Goal: Transaction & Acquisition: Book appointment/travel/reservation

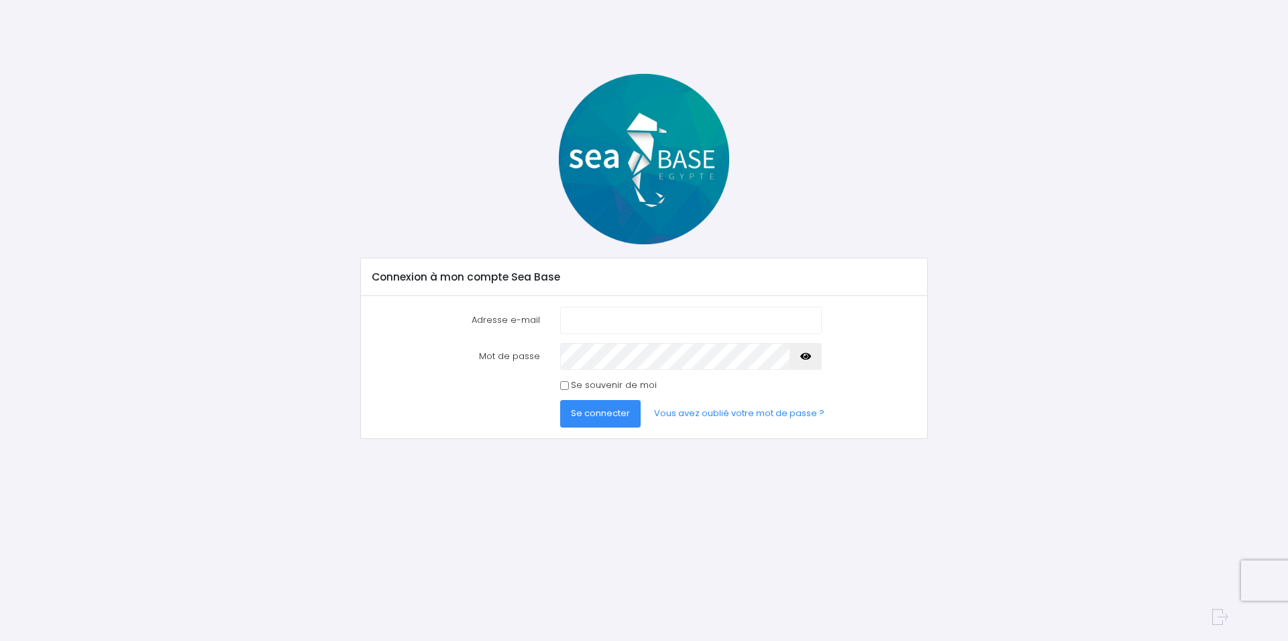
click at [627, 321] on input "Adresse e-mail" at bounding box center [691, 320] width 262 height 27
type input "contact@atlantichome.fr"
click at [604, 416] on span "Se connecter" at bounding box center [600, 412] width 59 height 13
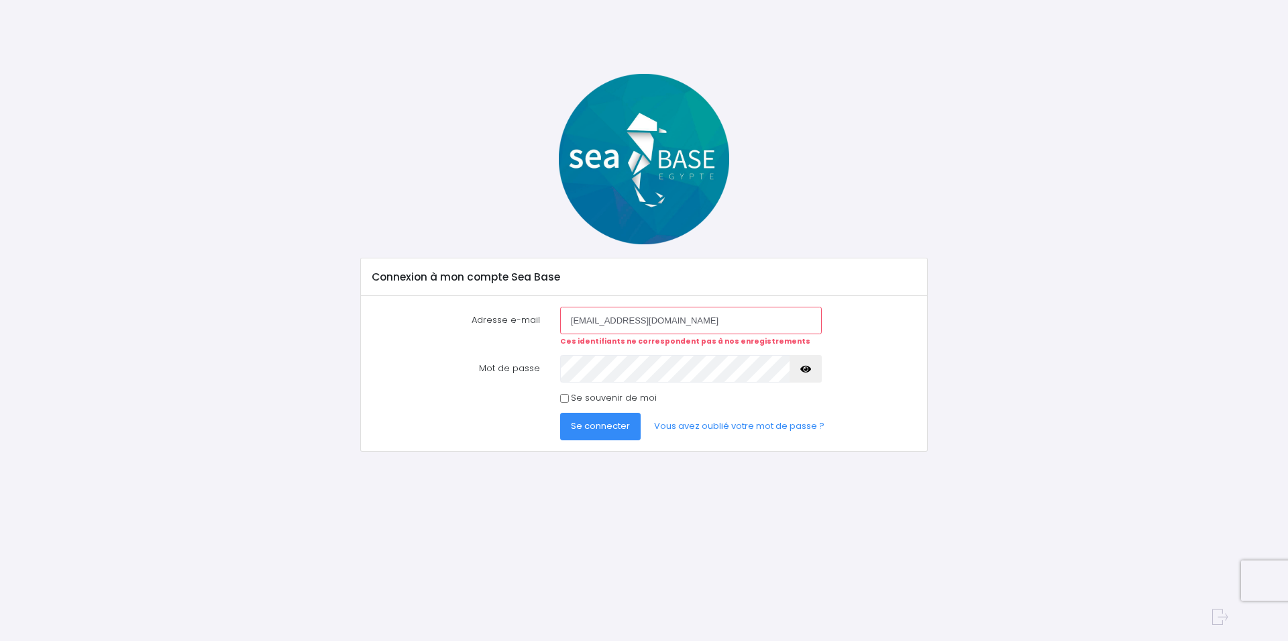
click at [816, 368] on button "button" at bounding box center [805, 368] width 32 height 27
click at [810, 369] on icon "button" at bounding box center [805, 369] width 11 height 0
click at [716, 421] on link "Vous avez oublié votre mot de passe ?" at bounding box center [739, 426] width 192 height 27
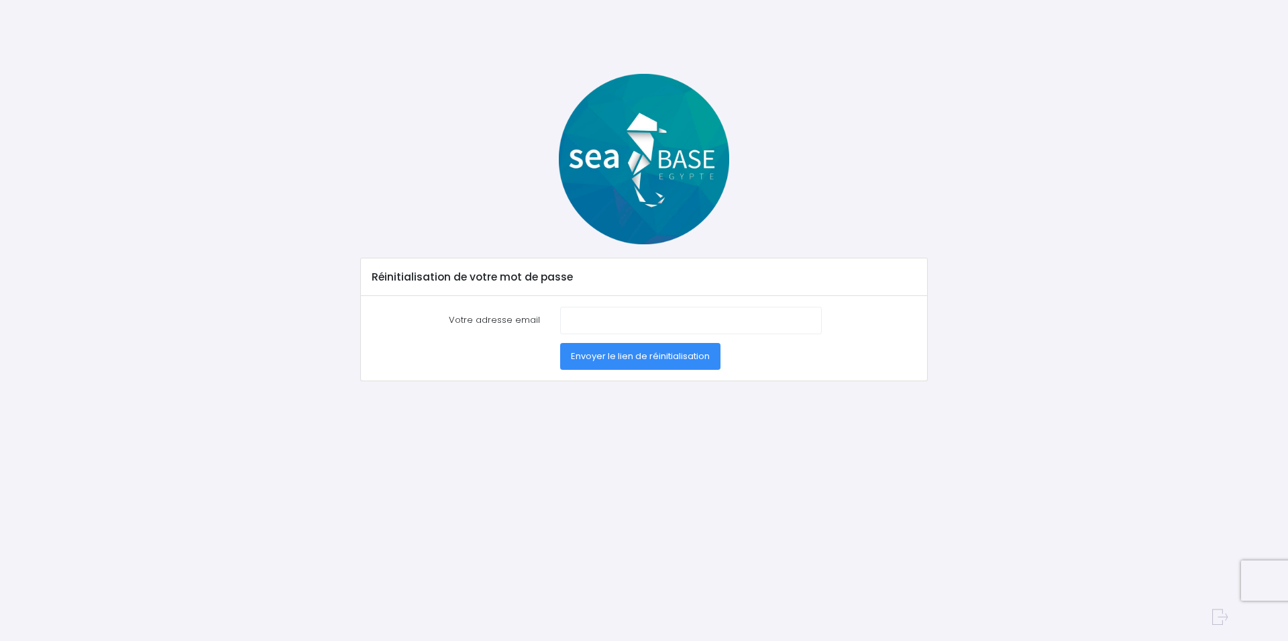
click at [623, 359] on span "Envoyer le lien de réinitialisation" at bounding box center [640, 355] width 139 height 13
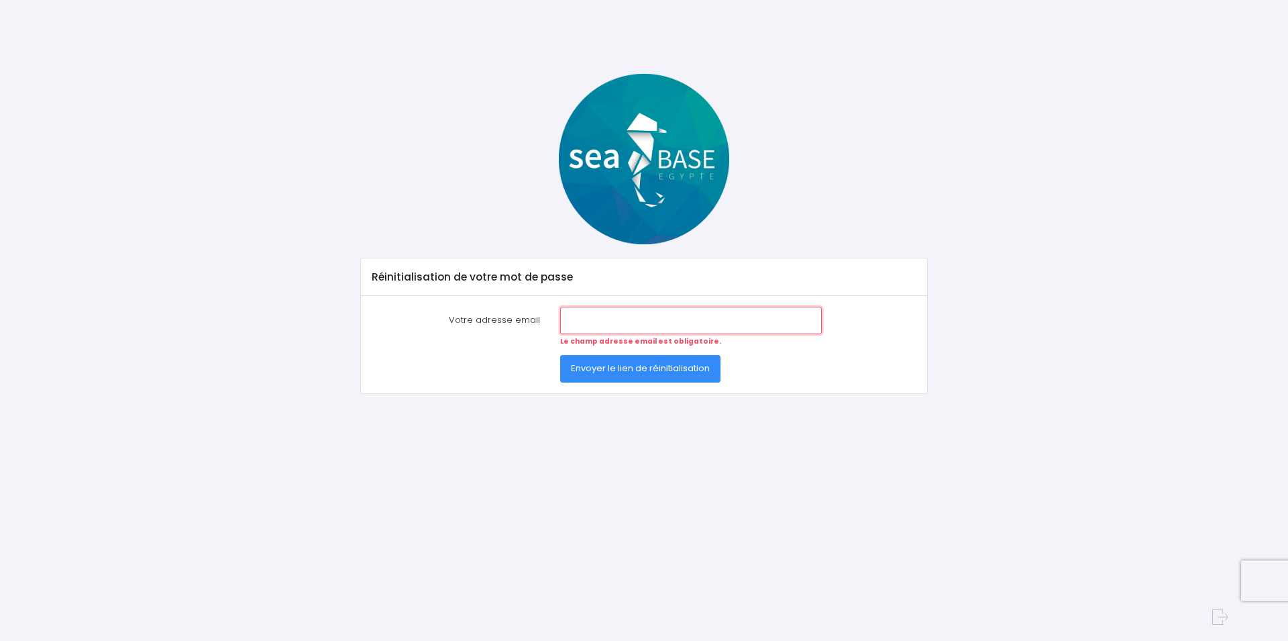
click at [644, 328] on input "Votre adresse email" at bounding box center [691, 320] width 262 height 27
click at [651, 311] on input "Votre adresse email" at bounding box center [691, 320] width 262 height 27
type input "[EMAIL_ADDRESS][DOMAIN_NAME]"
click at [653, 372] on span "Envoyer le lien de réinitialisation" at bounding box center [640, 368] width 139 height 13
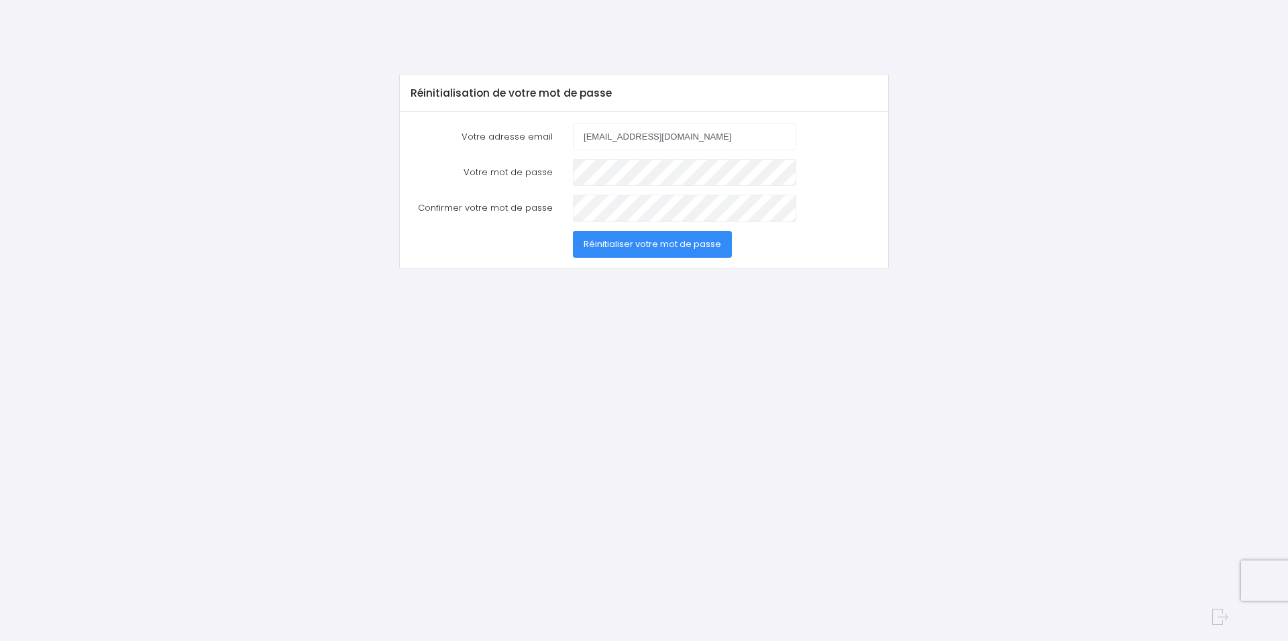
type input "[EMAIL_ADDRESS][DOMAIN_NAME]"
click at [640, 245] on span "Réinitialiser votre mot de passe" at bounding box center [653, 243] width 138 height 13
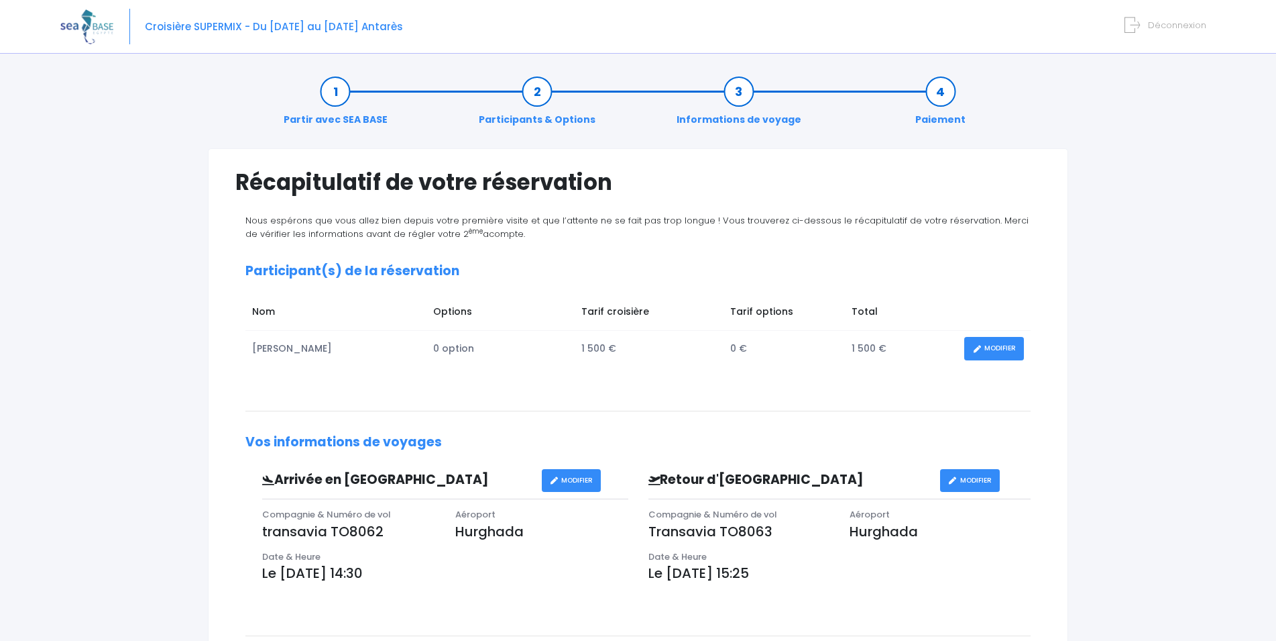
scroll to position [290, 0]
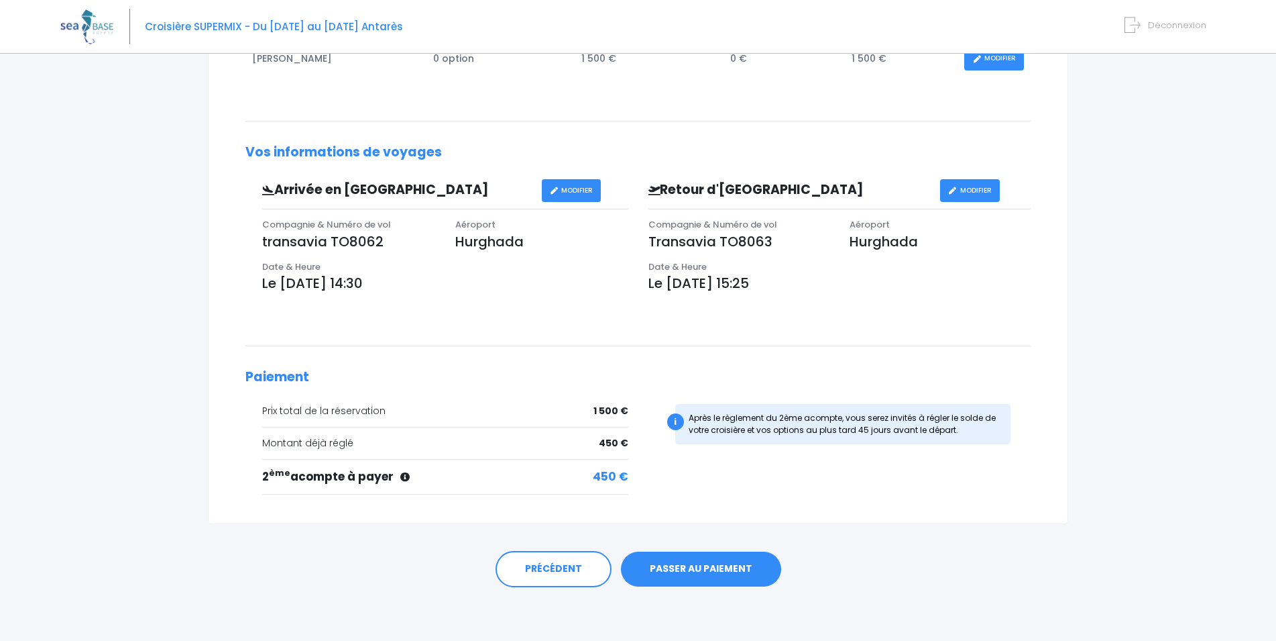
click at [730, 569] on link "PASSER AU PAIEMENT" at bounding box center [701, 568] width 160 height 35
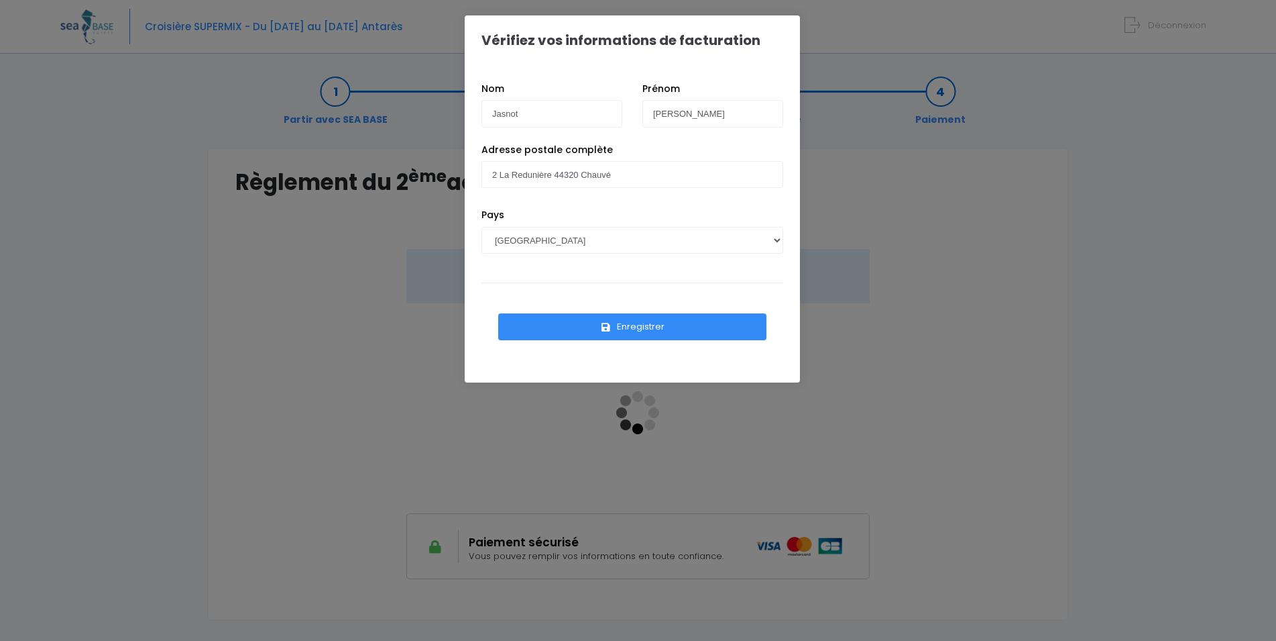
click at [537, 270] on div "Pays [GEOGRAPHIC_DATA] [GEOGRAPHIC_DATA], [GEOGRAPHIC_DATA] [GEOGRAPHIC_DATA] […" at bounding box center [633, 241] width 322 height 66
click at [614, 319] on button "Enregistrer" at bounding box center [632, 326] width 268 height 27
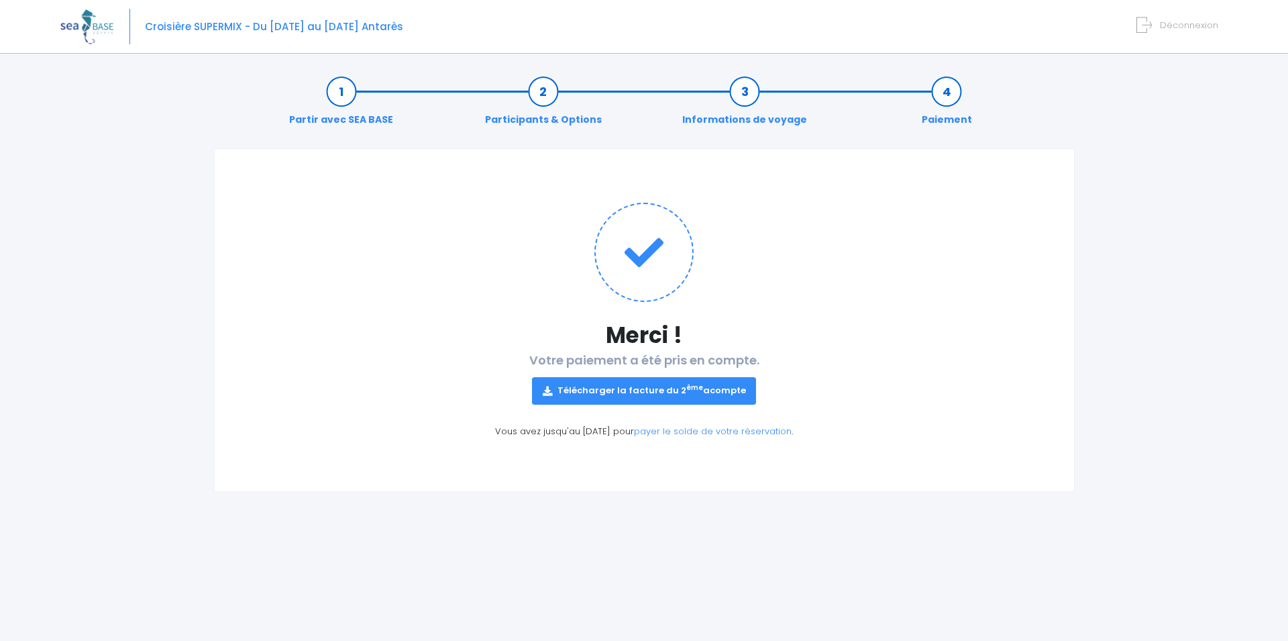
click at [630, 392] on link "Télécharger la facture du 2 ème acompte" at bounding box center [644, 390] width 225 height 27
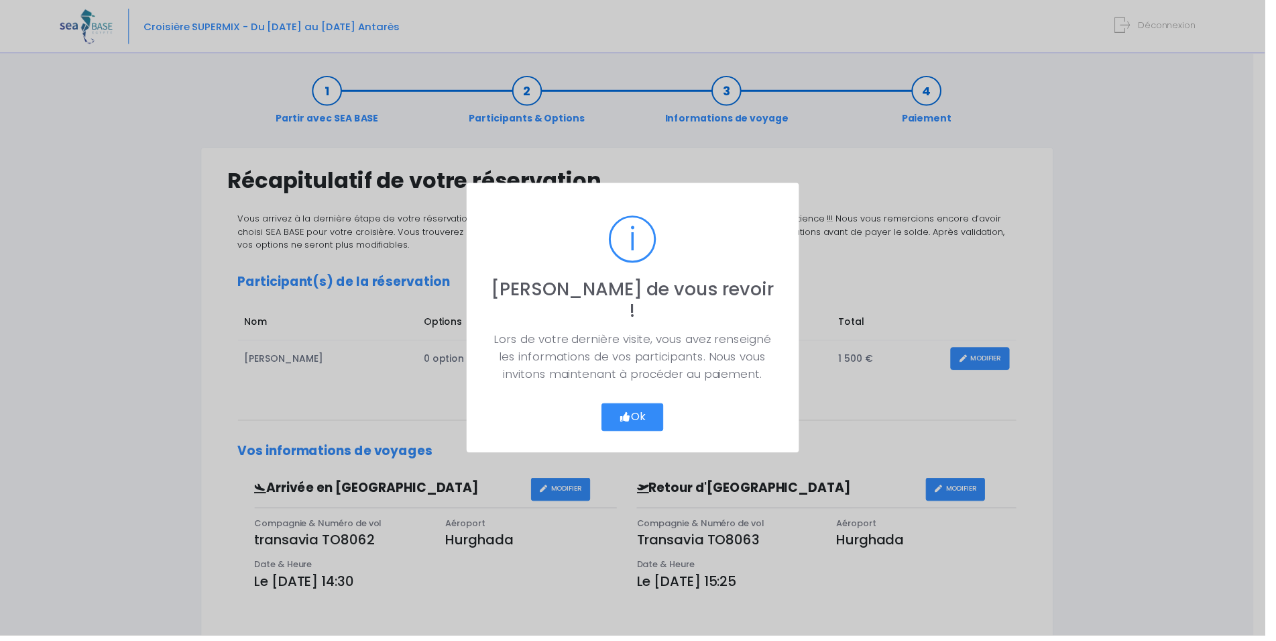
click at [644, 406] on button "Ok" at bounding box center [638, 420] width 63 height 28
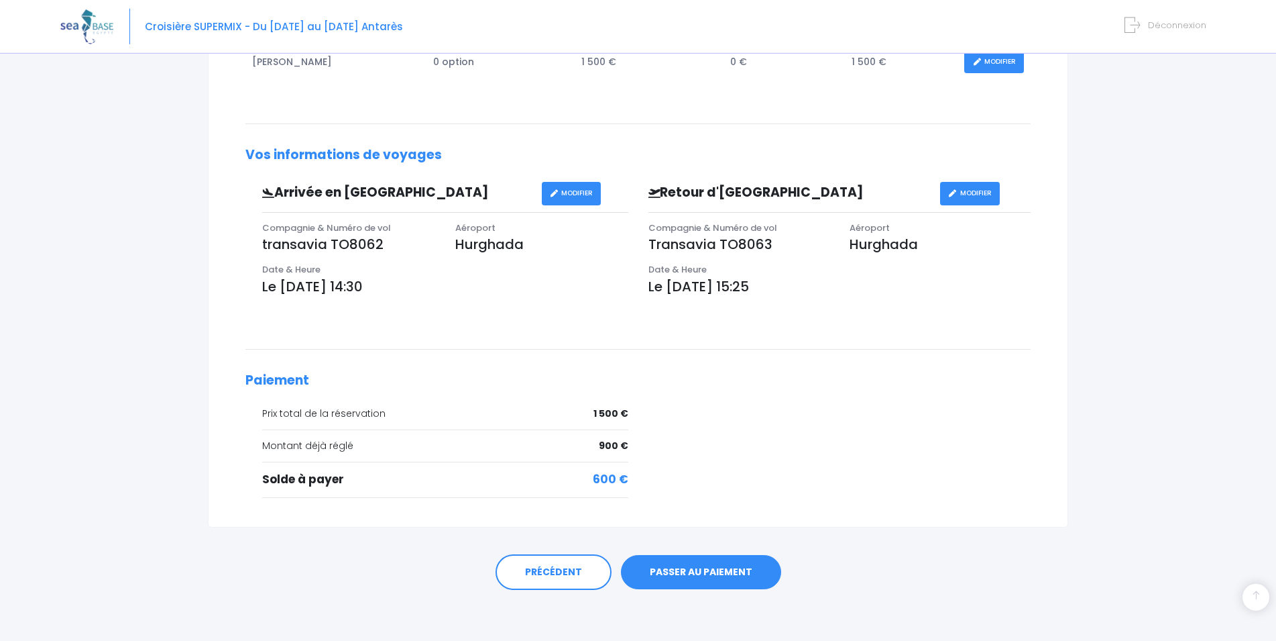
scroll to position [303, 0]
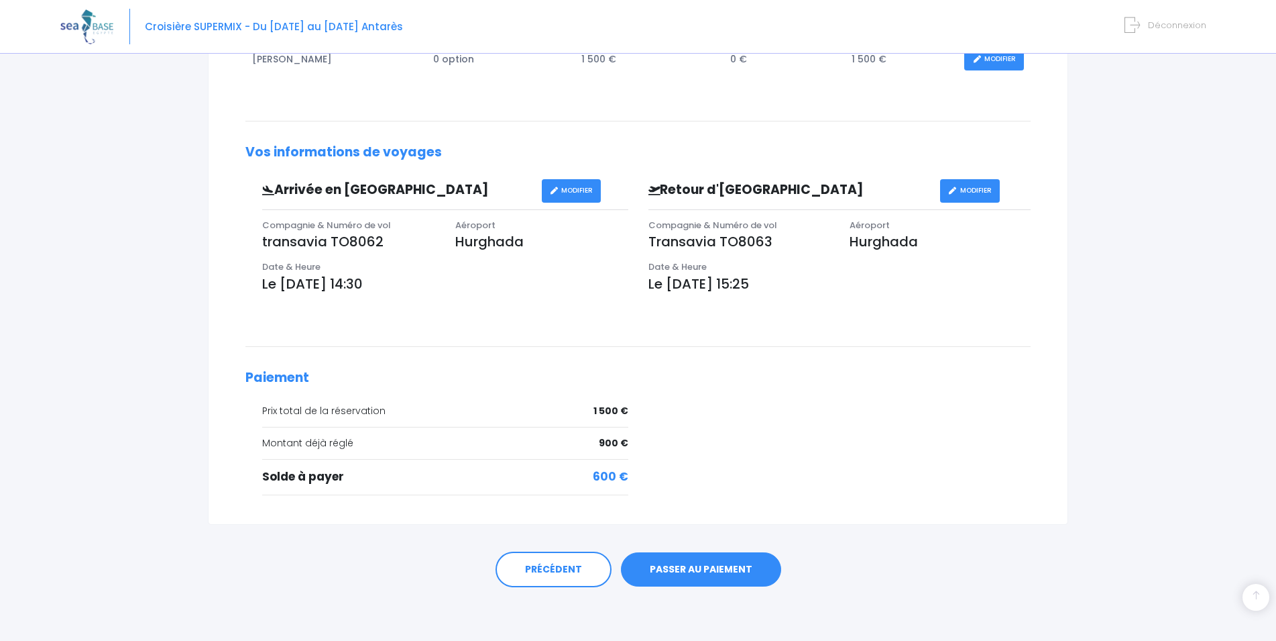
click at [702, 569] on link "PASSER AU PAIEMENT" at bounding box center [701, 569] width 160 height 35
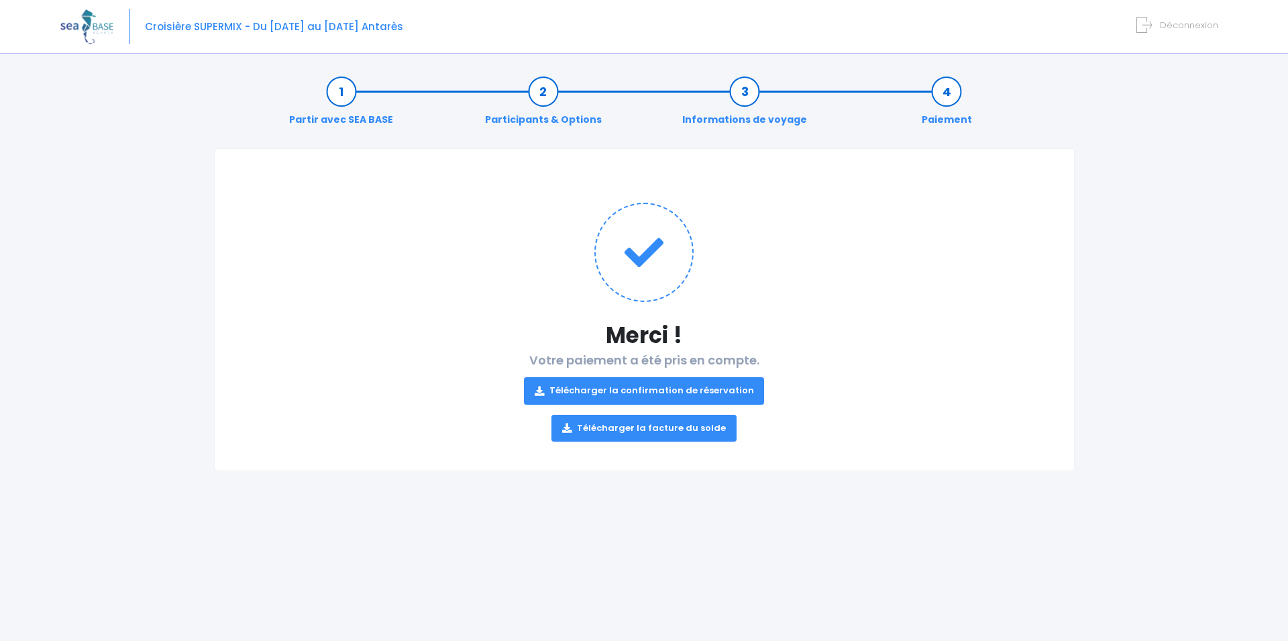
click at [674, 391] on link "Télécharger la confirmation de réservation" at bounding box center [644, 390] width 241 height 27
click at [668, 425] on link "Télécharger la facture du solde" at bounding box center [643, 428] width 185 height 27
